Goal: Check status

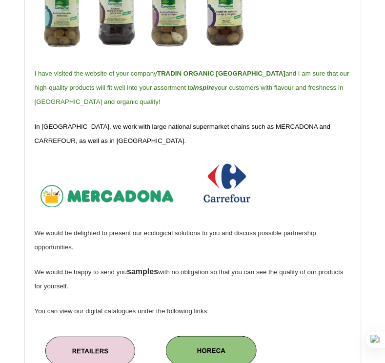
scroll to position [390, 0]
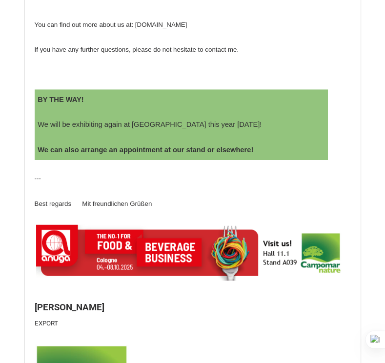
scroll to position [780, 0]
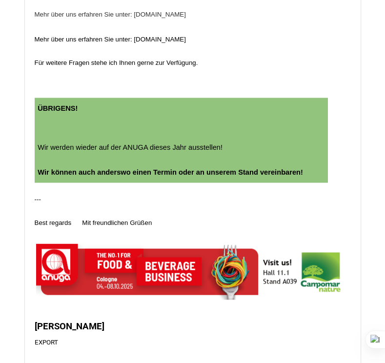
scroll to position [877, 0]
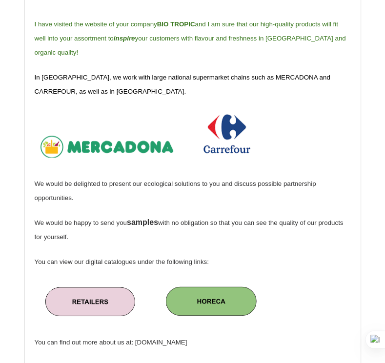
scroll to position [390, 0]
